Goal: Check status: Check status

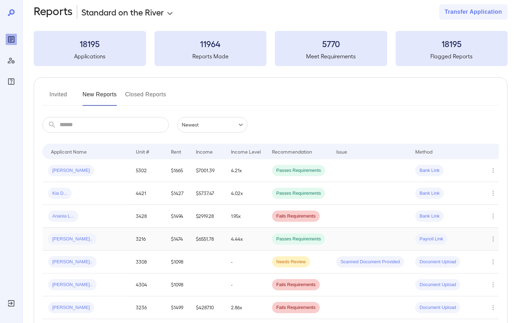
scroll to position [9, 0]
click at [65, 217] on span "Anania L..." at bounding box center [63, 216] width 30 height 7
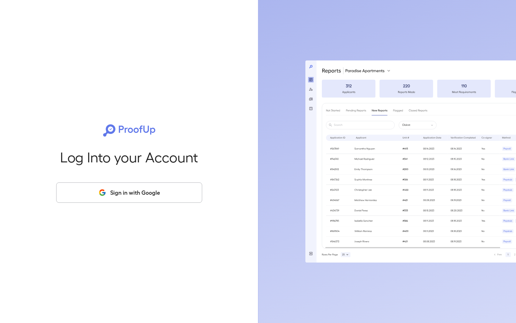
click at [133, 194] on button "Sign in with Google" at bounding box center [129, 192] width 146 height 20
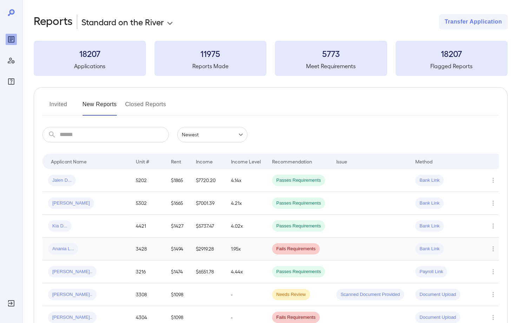
click at [65, 250] on span "Anania L..." at bounding box center [63, 249] width 30 height 7
click at [65, 248] on span "Anania L..." at bounding box center [63, 249] width 30 height 7
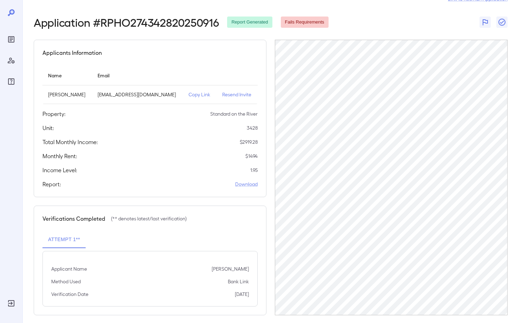
scroll to position [30, 0]
